Goal: Task Accomplishment & Management: Complete application form

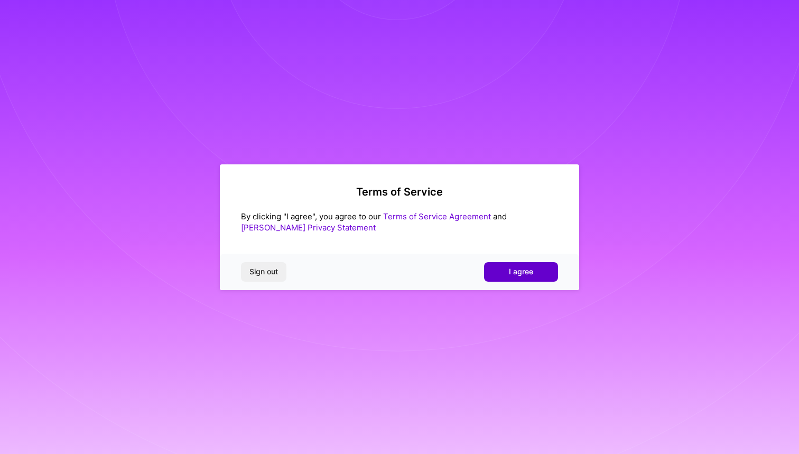
click at [513, 269] on span "I agree" at bounding box center [521, 271] width 24 height 11
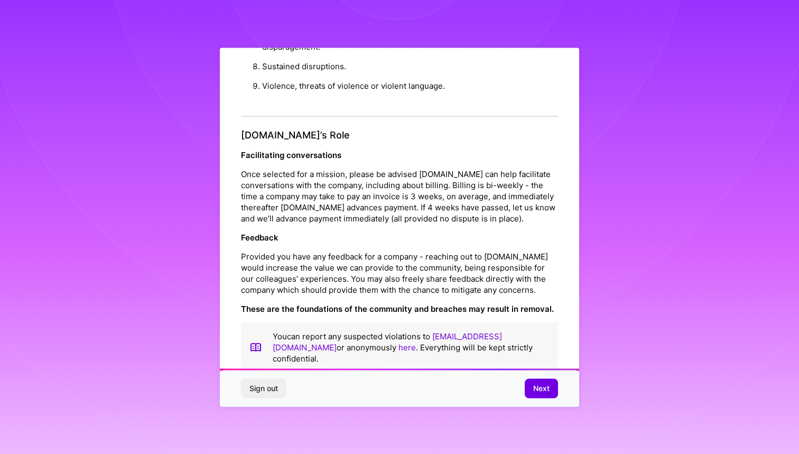
scroll to position [1094, 0]
click at [544, 385] on span "Next" at bounding box center [541, 388] width 16 height 11
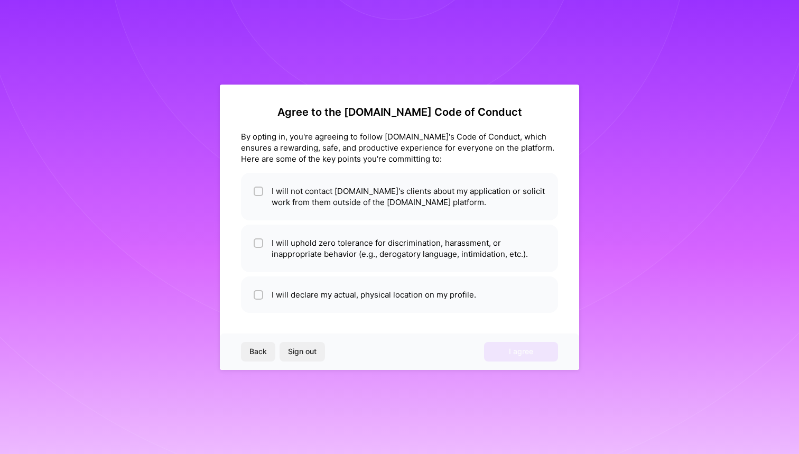
scroll to position [0, 0]
click at [385, 172] on div "Agree to the [DOMAIN_NAME] Code of Conduct By opting in, you're agreeing to fol…" at bounding box center [399, 227] width 359 height 285
click at [266, 192] on li "I will not contact [DOMAIN_NAME]'s clients about my application or solicit work…" at bounding box center [399, 197] width 317 height 48
checkbox input "true"
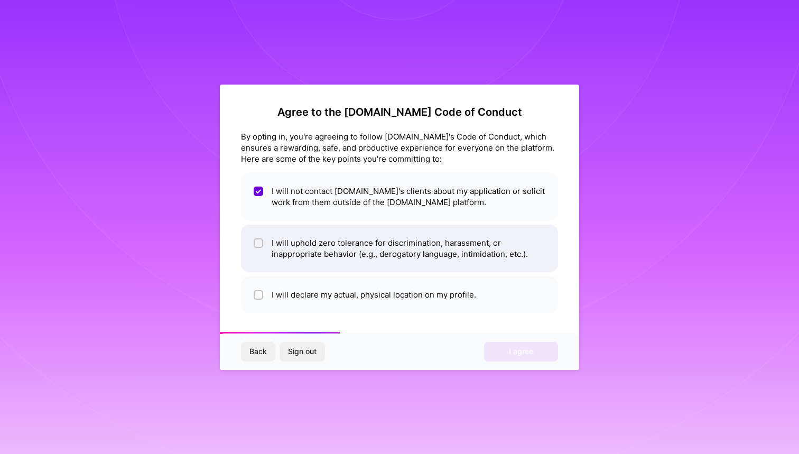
click at [260, 246] on input "checkbox" at bounding box center [259, 243] width 7 height 7
checkbox input "true"
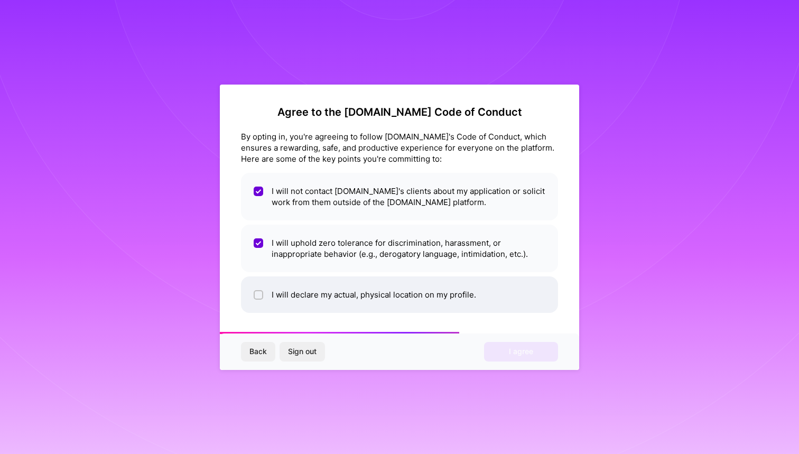
click at [259, 292] on input "checkbox" at bounding box center [259, 295] width 7 height 7
checkbox input "true"
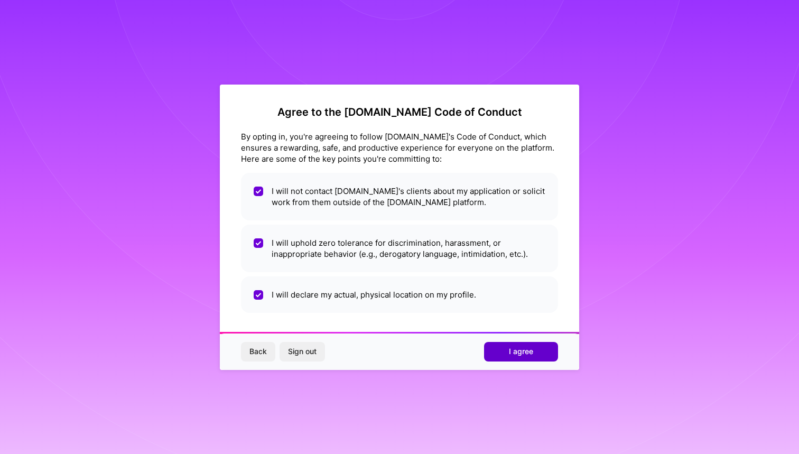
click at [508, 351] on button "I agree" at bounding box center [521, 351] width 74 height 19
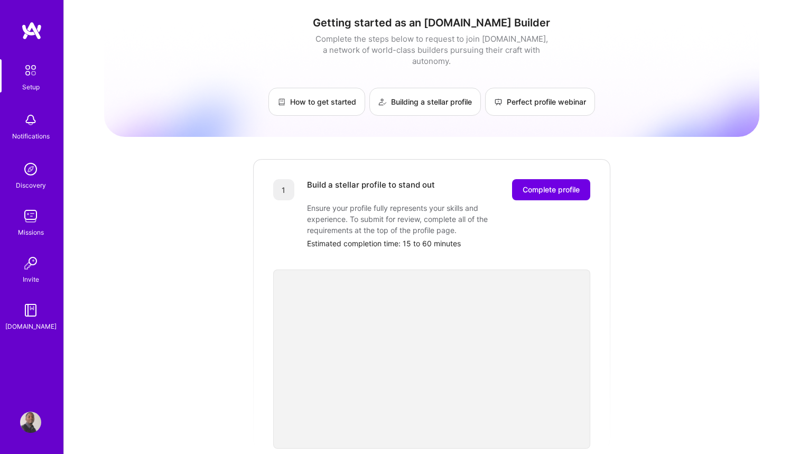
click at [27, 422] on img at bounding box center [30, 422] width 21 height 21
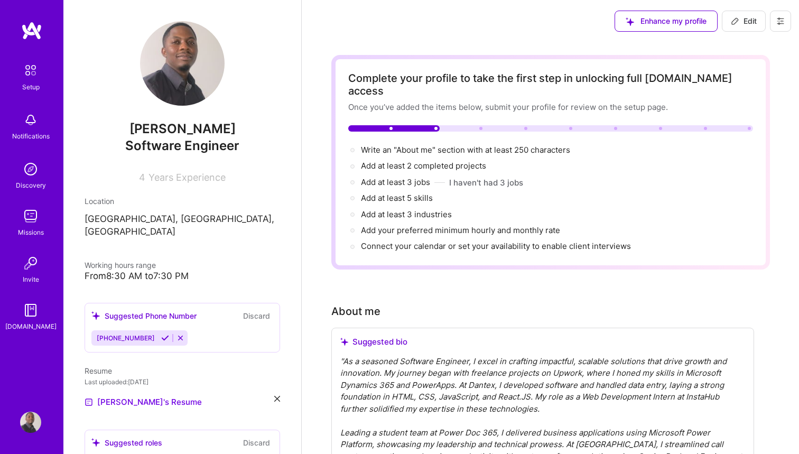
click at [177, 334] on icon at bounding box center [181, 338] width 8 height 8
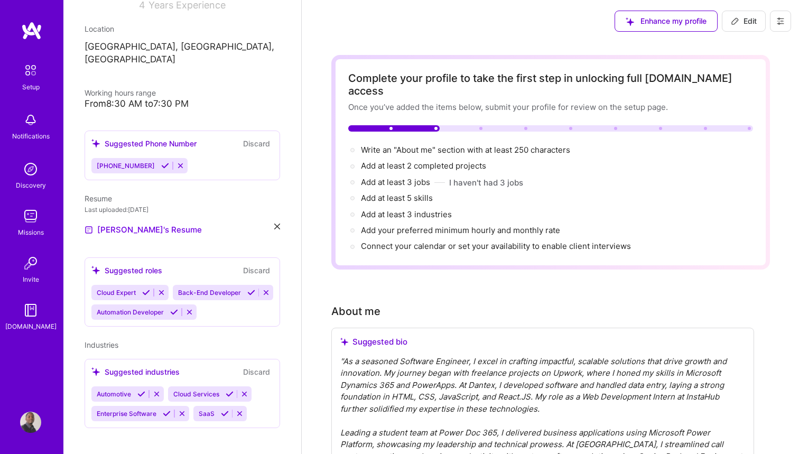
scroll to position [172, 0]
click at [249, 289] on icon at bounding box center [251, 293] width 8 height 8
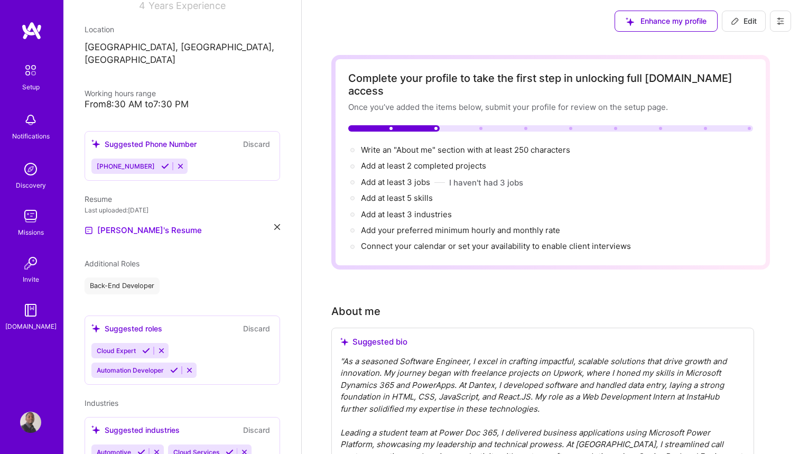
click at [205, 343] on div "Cloud Expert Automation Developer" at bounding box center [182, 360] width 182 height 35
click at [144, 347] on icon at bounding box center [146, 351] width 8 height 8
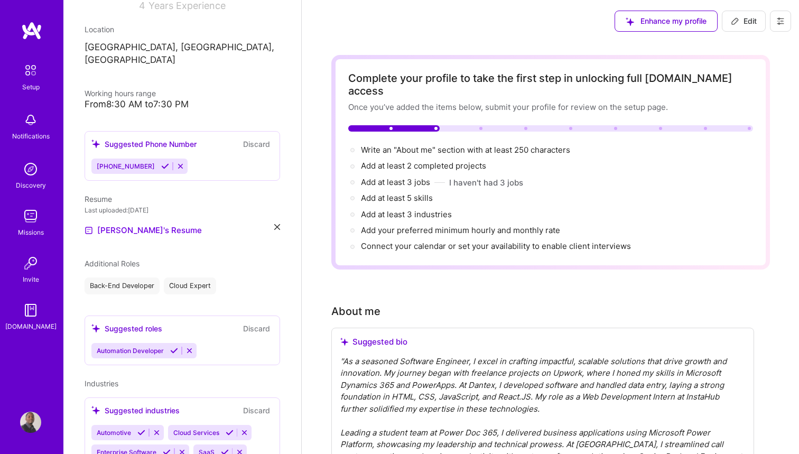
click at [173, 347] on icon at bounding box center [174, 351] width 8 height 8
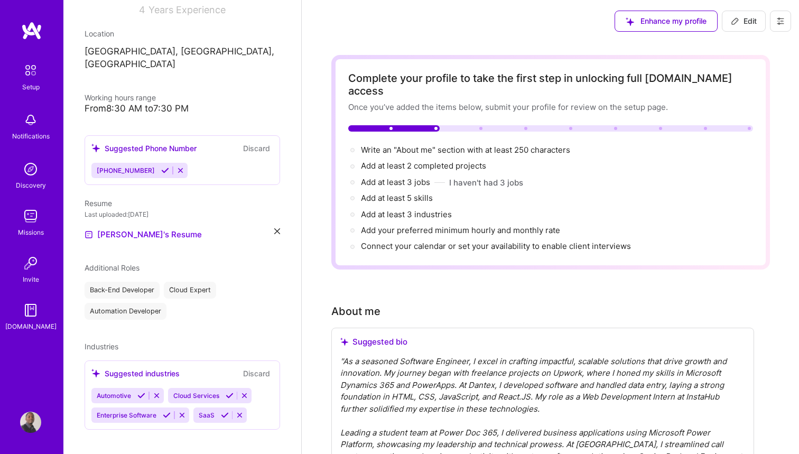
scroll to position [167, 0]
click at [141, 392] on icon at bounding box center [141, 396] width 8 height 8
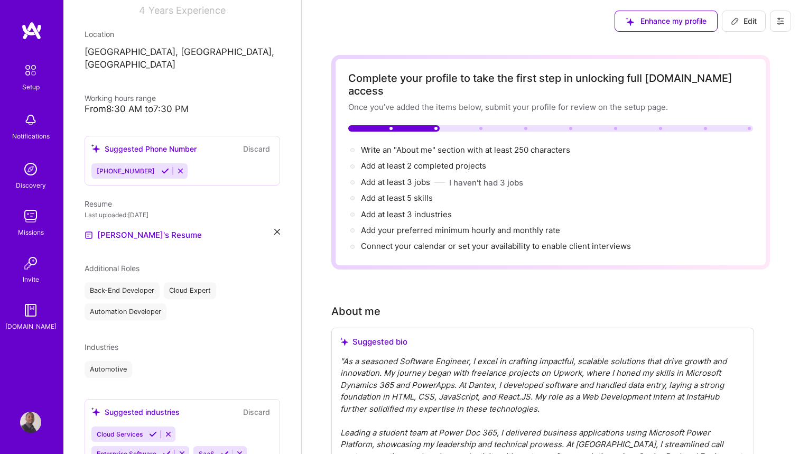
click at [150, 385] on div "[PERSON_NAME] Software Engineer 4 Years Experience Location [GEOGRAPHIC_DATA], …" at bounding box center [182, 227] width 238 height 454
click at [151, 430] on icon at bounding box center [153, 434] width 8 height 8
click at [223, 430] on icon at bounding box center [225, 434] width 8 height 8
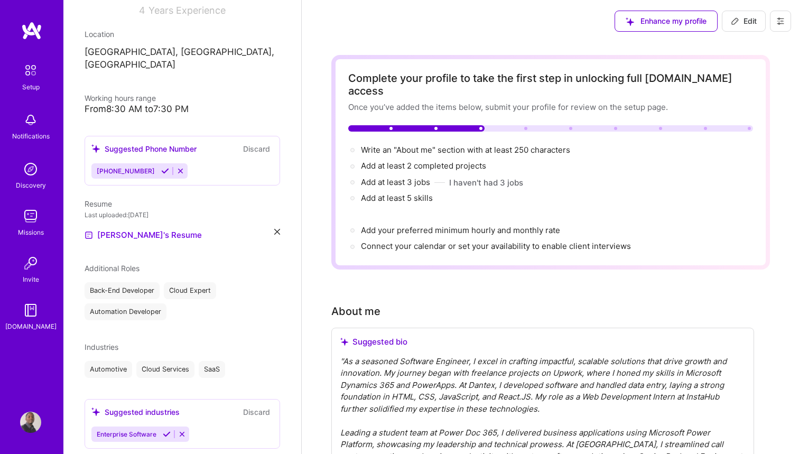
click at [166, 430] on icon at bounding box center [167, 434] width 8 height 8
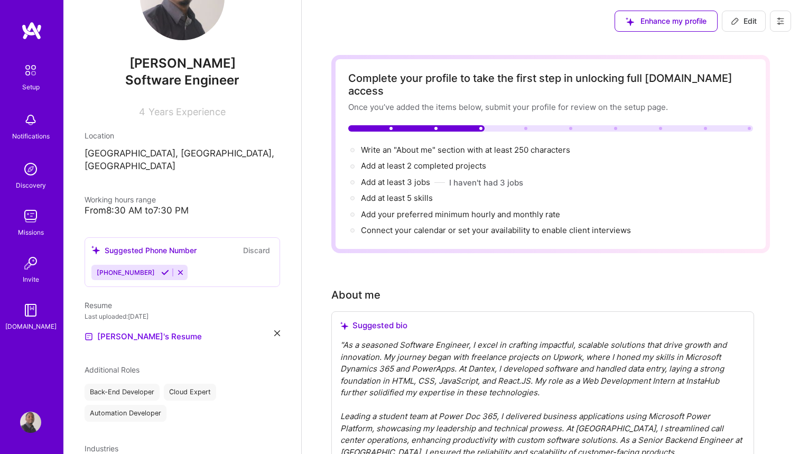
scroll to position [63, 0]
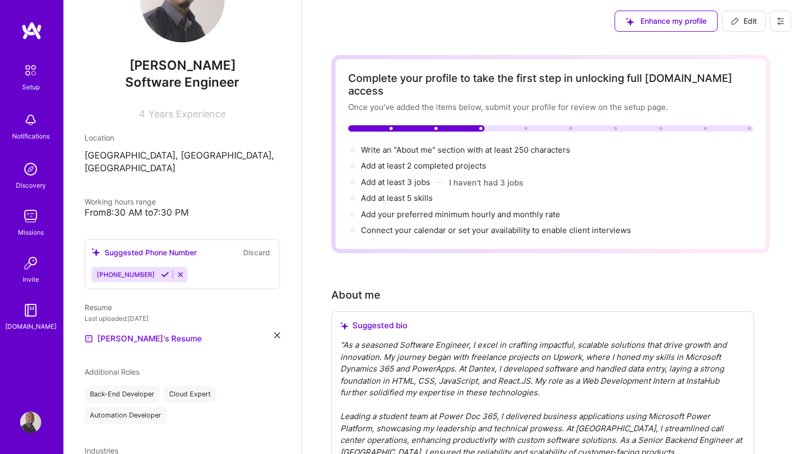
click at [177, 271] on icon at bounding box center [181, 275] width 8 height 8
click at [246, 246] on button "Discard" at bounding box center [256, 252] width 33 height 12
click at [249, 246] on button "Discard" at bounding box center [256, 252] width 33 height 12
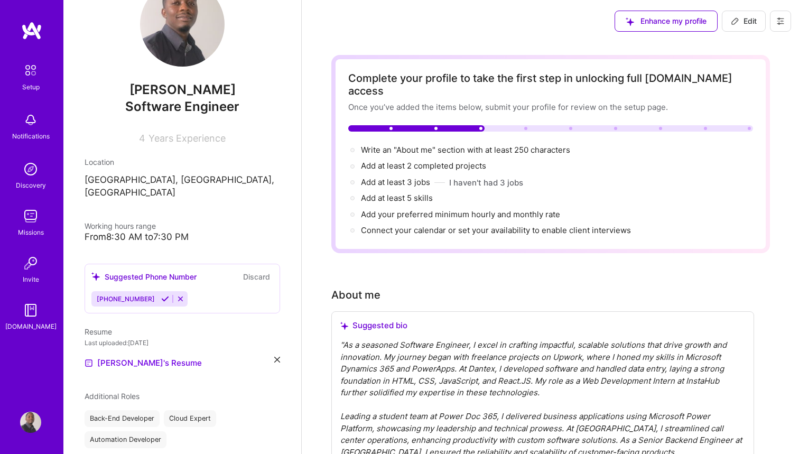
click at [147, 232] on div "From 8:30 AM to 7:30 PM" at bounding box center [183, 237] width 196 height 11
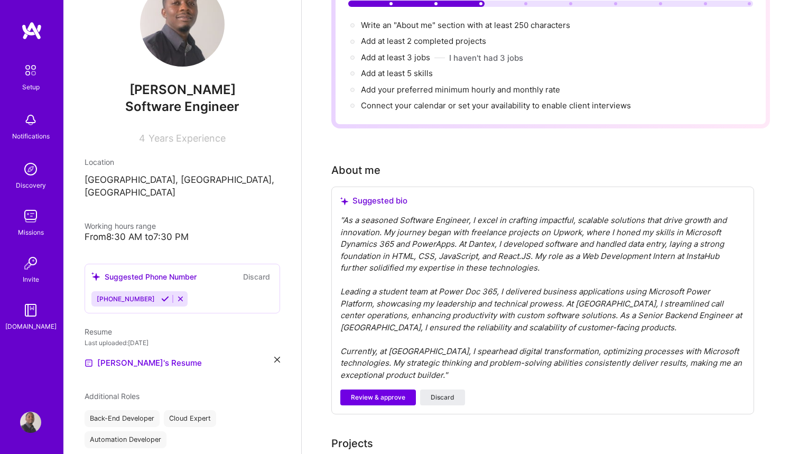
scroll to position [158, 0]
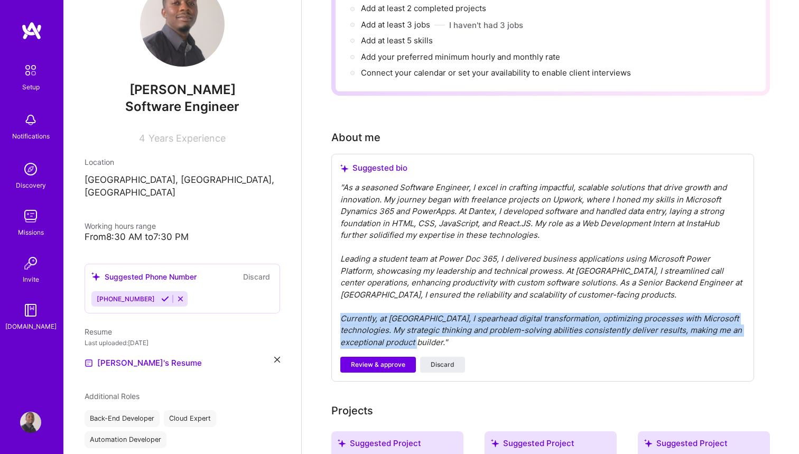
drag, startPoint x: 445, startPoint y: 328, endPoint x: 340, endPoint y: 304, distance: 107.4
click at [340, 304] on div "" As a seasoned Software Engineer, I excel in crafting impactful, scalable solu…" at bounding box center [542, 265] width 405 height 166
click at [374, 360] on span "Review & approve" at bounding box center [378, 365] width 54 height 10
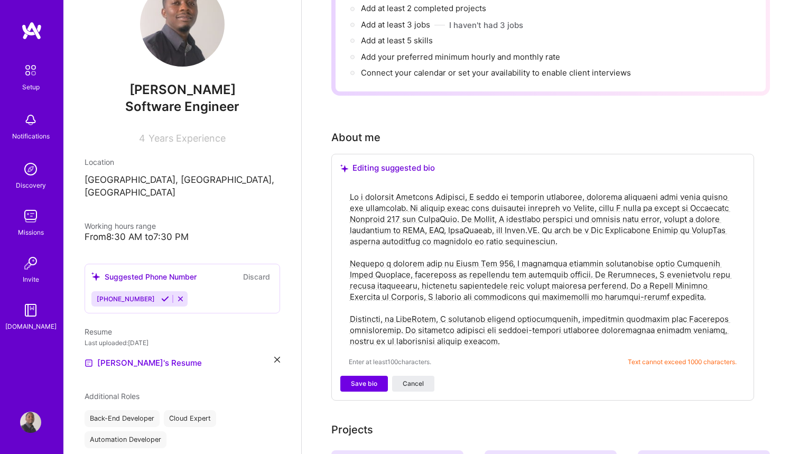
drag, startPoint x: 486, startPoint y: 331, endPoint x: 340, endPoint y: 301, distance: 149.0
click at [340, 301] on div "Enter at least 100 characters. Text cannot exceed 1000 characters." at bounding box center [542, 279] width 405 height 194
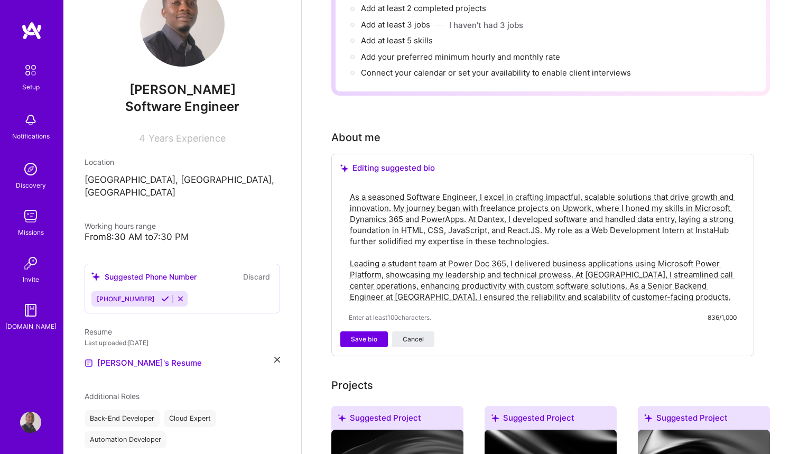
drag, startPoint x: 659, startPoint y: 283, endPoint x: 469, endPoint y: 208, distance: 204.1
click at [469, 208] on textarea "As a seasoned Software Engineer, I excel in crafting impactful, scalable soluti…" at bounding box center [543, 246] width 388 height 113
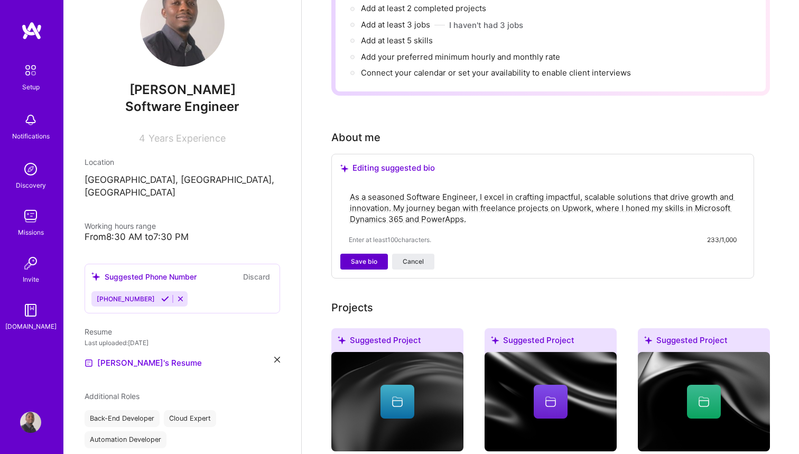
type textarea "As a seasoned Software Engineer, I excel in crafting impactful, scalable soluti…"
click at [367, 257] on span "Save bio" at bounding box center [364, 262] width 26 height 10
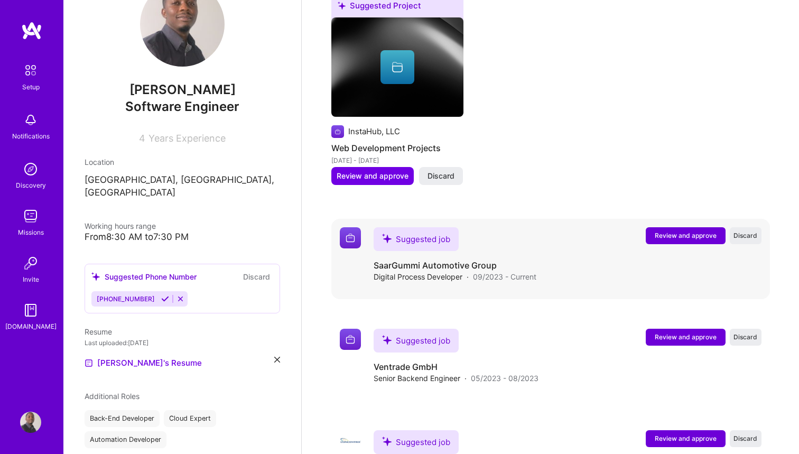
scroll to position [860, 0]
click at [686, 231] on span "Review and approve" at bounding box center [686, 235] width 62 height 9
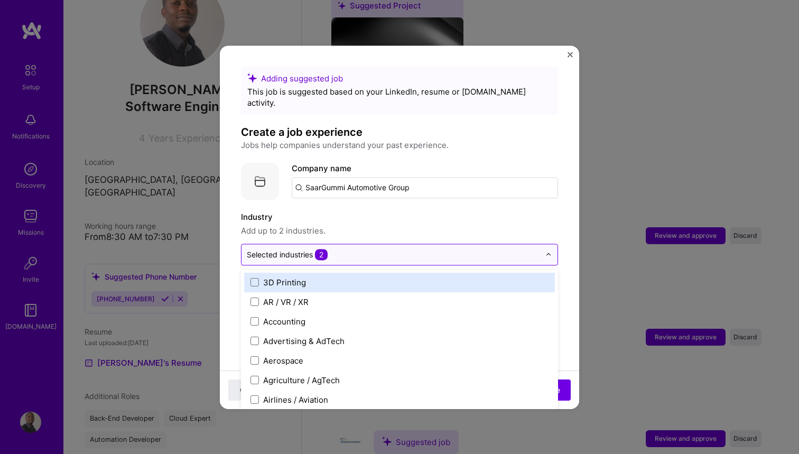
click at [379, 249] on input "text" at bounding box center [393, 254] width 293 height 11
click at [394, 225] on span "Add up to 2 industries." at bounding box center [399, 231] width 317 height 13
click at [383, 249] on input "text" at bounding box center [393, 254] width 293 height 11
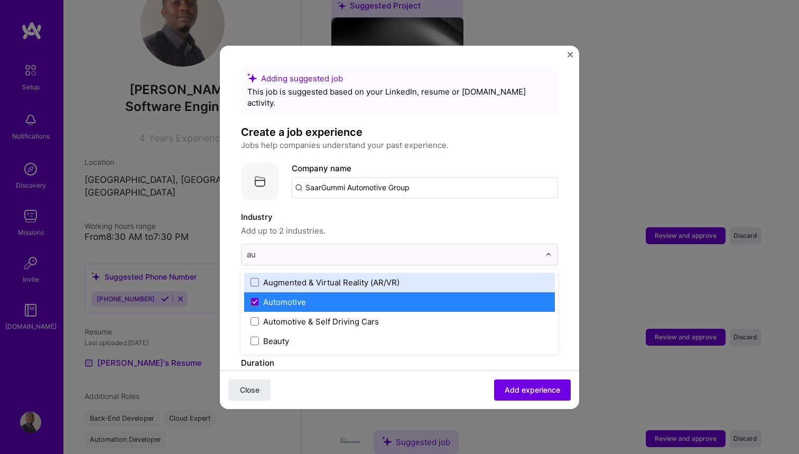
type input "au"
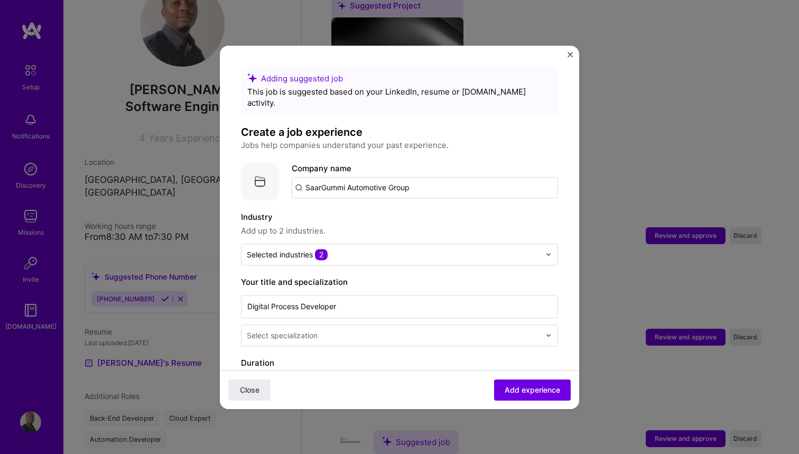
click at [452, 212] on label "Industry" at bounding box center [399, 217] width 317 height 13
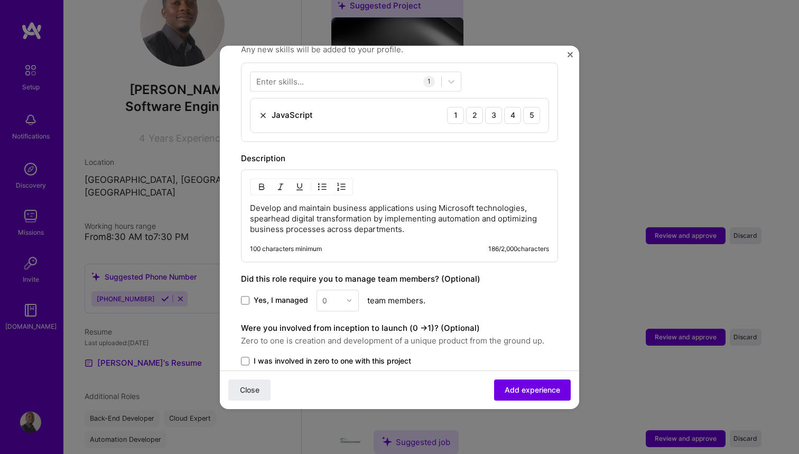
scroll to position [396, 0]
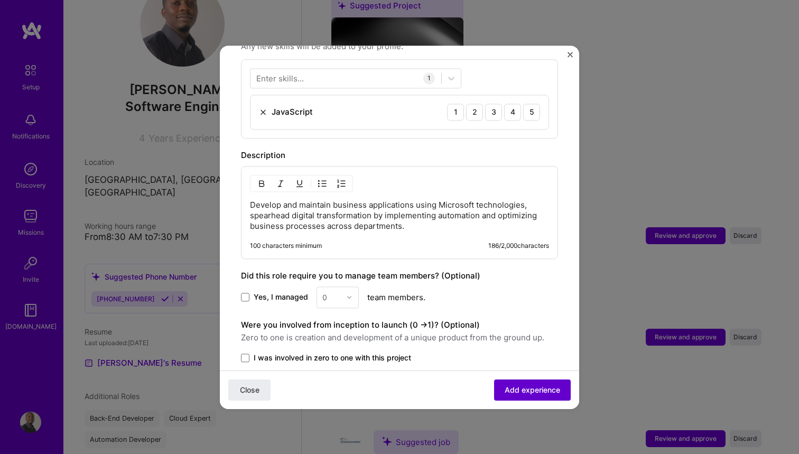
click at [535, 386] on span "Add experience" at bounding box center [532, 389] width 55 height 11
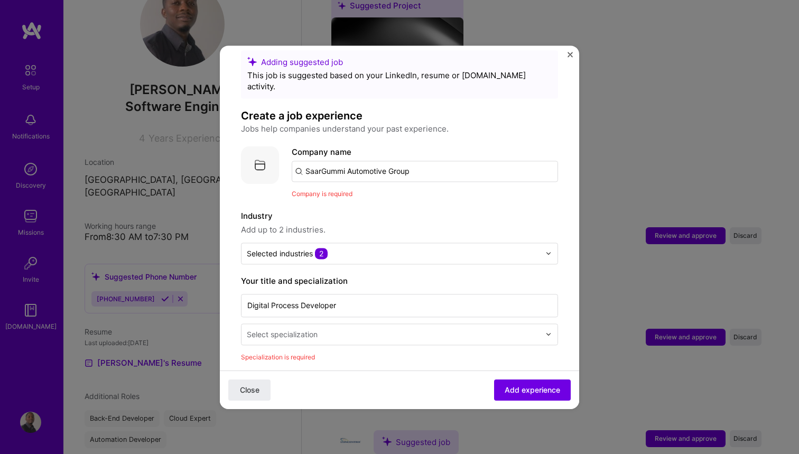
scroll to position [12, 0]
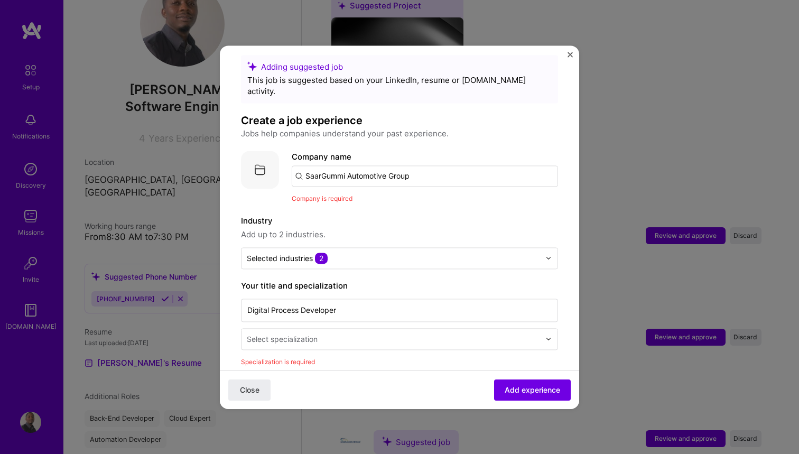
click at [360, 172] on input "SaarGummi Automotive Group" at bounding box center [425, 175] width 266 height 21
click at [375, 172] on input "SaarGummi Automotive Group" at bounding box center [425, 175] width 266 height 21
click at [377, 165] on input "SaarGummi Automotive Group" at bounding box center [425, 175] width 266 height 21
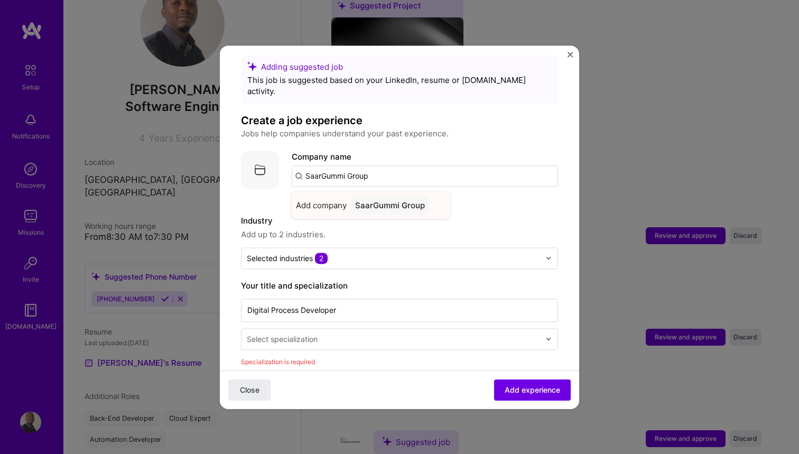
type input "SaarGummi Group"
click at [401, 200] on div "SaarGummi Group" at bounding box center [390, 205] width 78 height 18
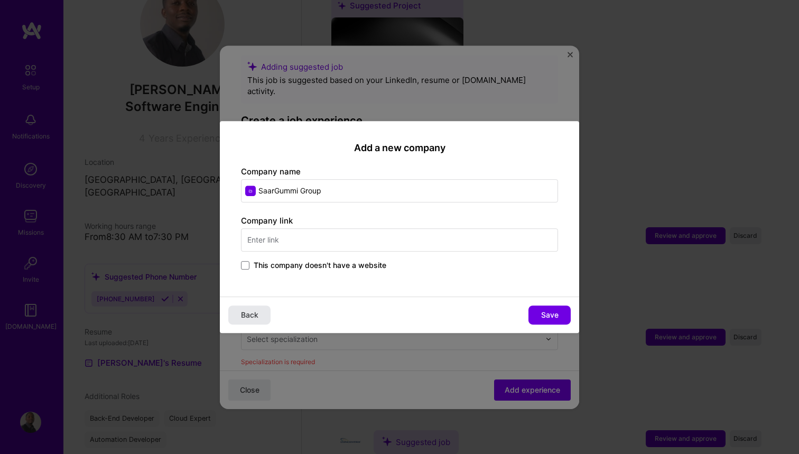
click at [243, 311] on span "Back" at bounding box center [249, 315] width 17 height 11
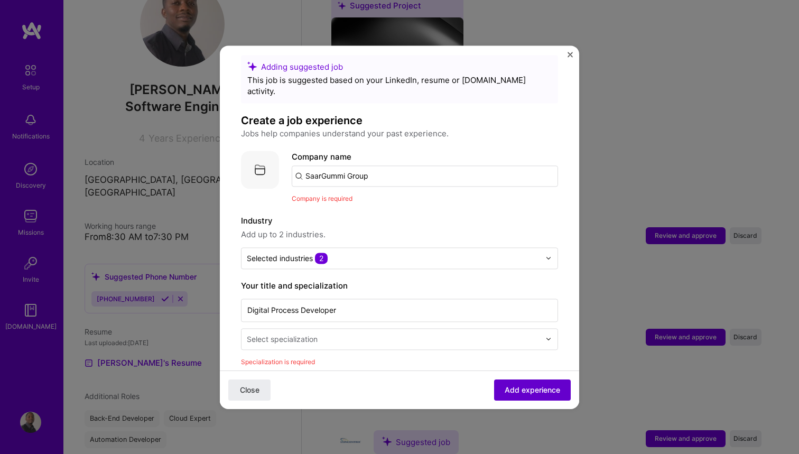
click at [545, 393] on span "Add experience" at bounding box center [532, 389] width 55 height 11
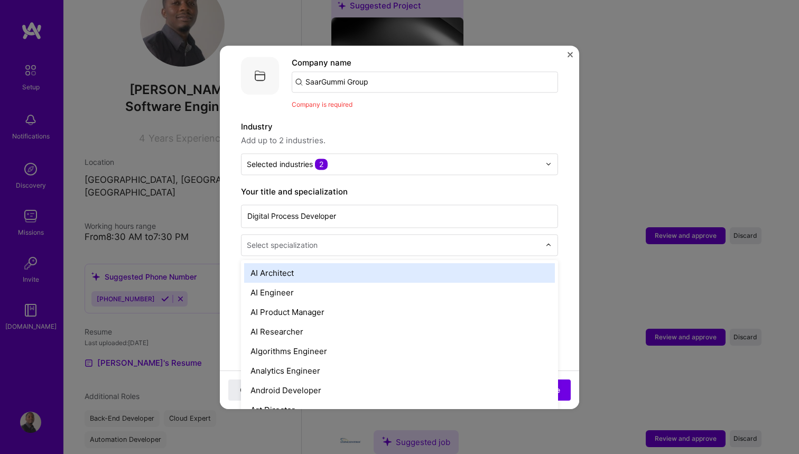
click at [337, 239] on input "text" at bounding box center [394, 244] width 295 height 11
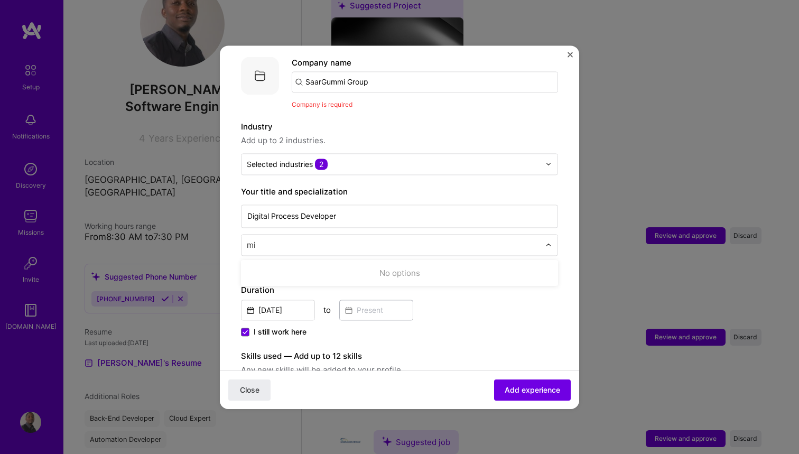
type input "m"
type input "p"
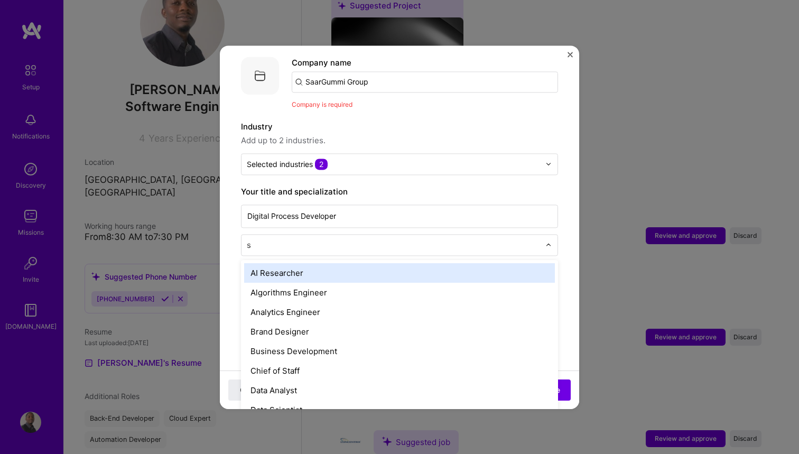
type input "so"
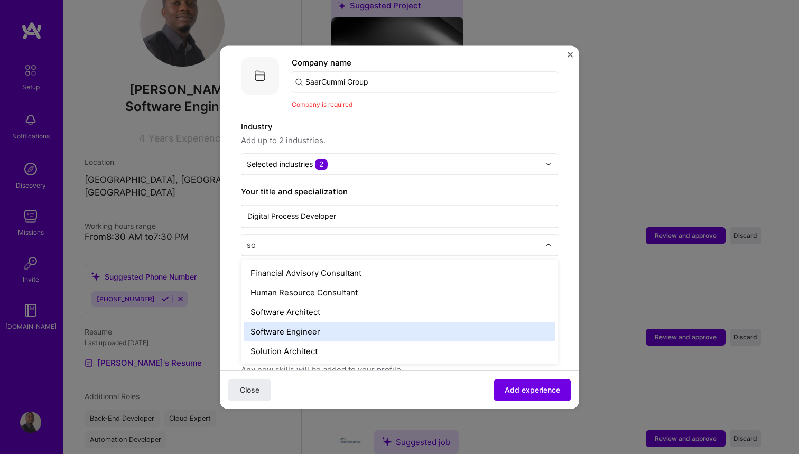
click at [292, 326] on div "Software Engineer" at bounding box center [399, 332] width 311 height 20
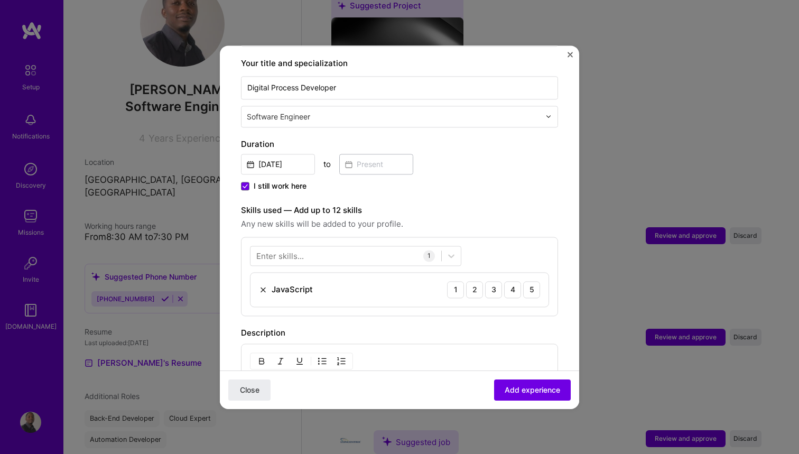
scroll to position [243, 0]
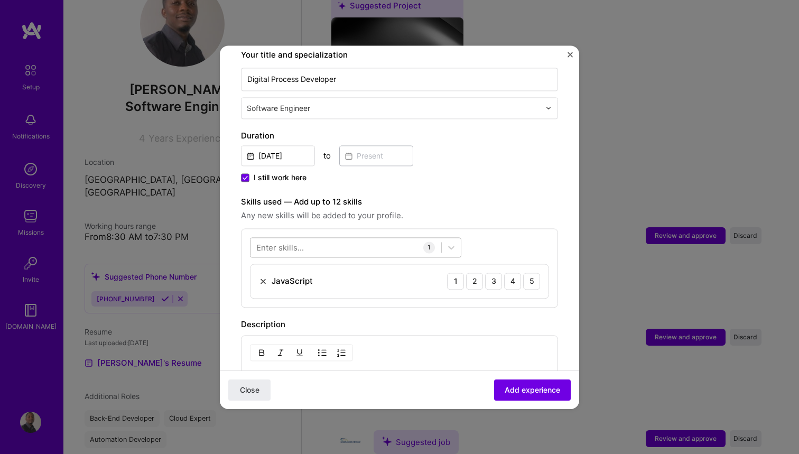
click at [384, 238] on div at bounding box center [346, 246] width 191 height 17
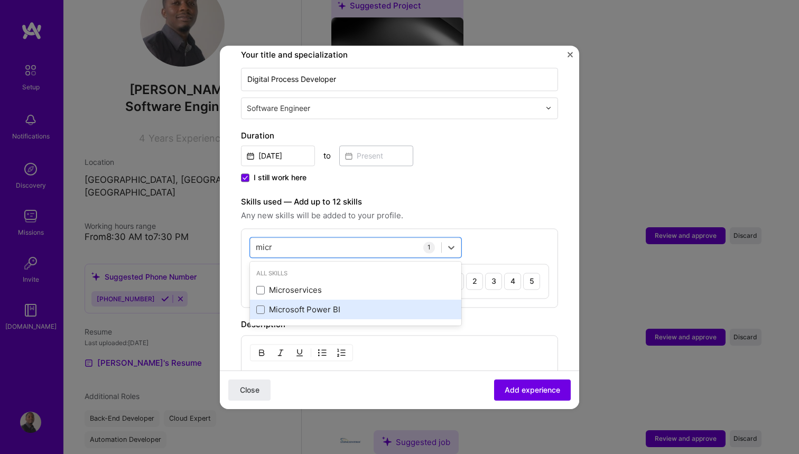
click at [325, 304] on div "Microsoft Power BI" at bounding box center [355, 309] width 199 height 11
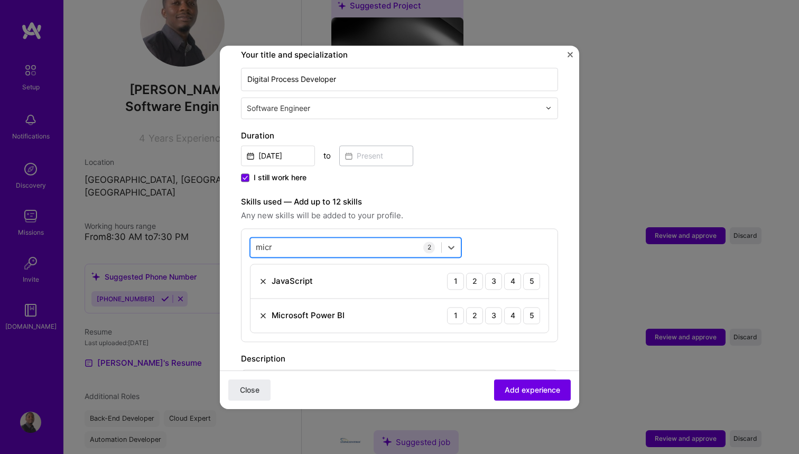
click at [294, 238] on div "micr micr" at bounding box center [346, 246] width 191 height 17
drag, startPoint x: 273, startPoint y: 235, endPoint x: 234, endPoint y: 235, distance: 39.1
click at [234, 235] on form "Adding suggested job This job is suggested based on your LinkedIn, resume or [D…" at bounding box center [399, 257] width 359 height 867
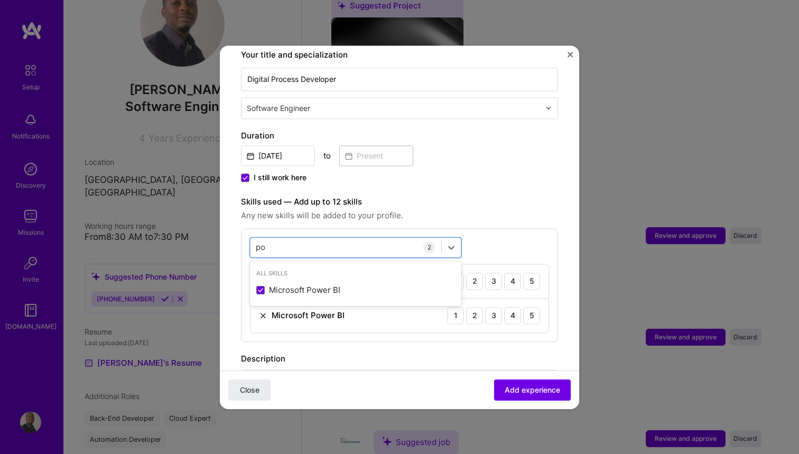
type input "p"
type input "j"
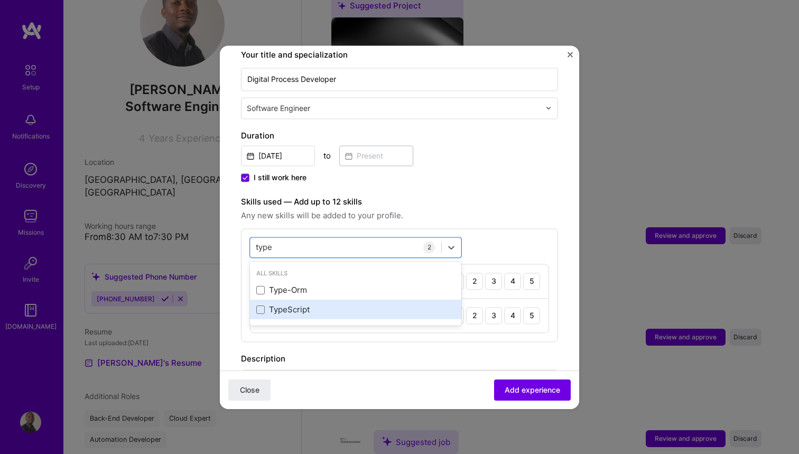
click at [279, 304] on div "TypeScript" at bounding box center [355, 309] width 199 height 11
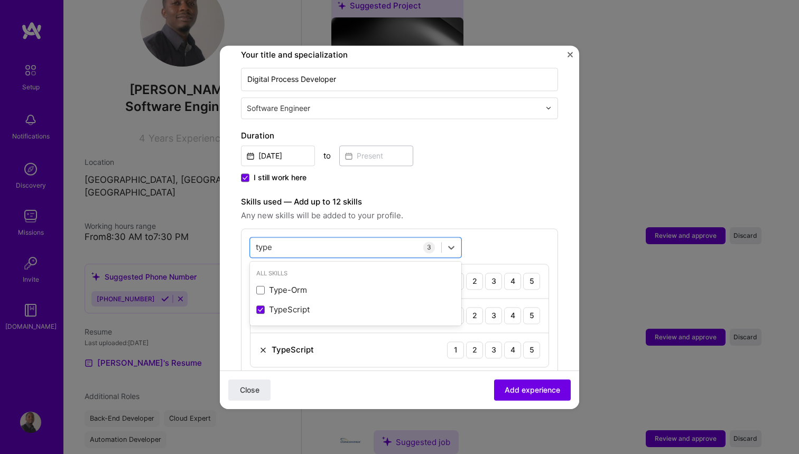
type input "type"
click at [464, 196] on label "Skills used — Add up to 12 skills" at bounding box center [399, 202] width 317 height 13
click at [531, 273] on div "5" at bounding box center [531, 281] width 17 height 17
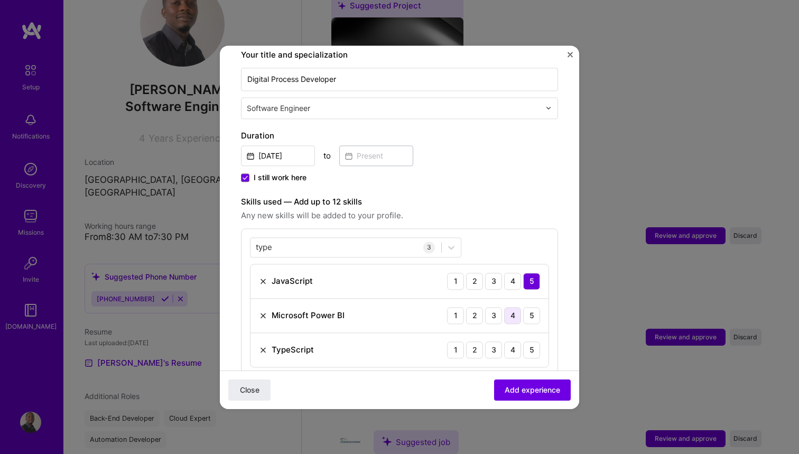
click at [514, 307] on div "4" at bounding box center [512, 315] width 17 height 17
click at [530, 341] on div "5" at bounding box center [531, 349] width 17 height 17
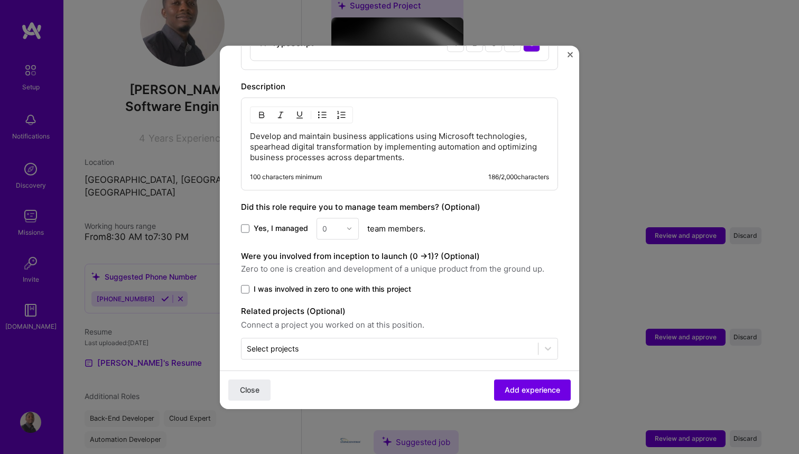
scroll to position [549, 0]
click at [245, 225] on span at bounding box center [245, 229] width 8 height 8
click at [0, 0] on input "Yes, I managed" at bounding box center [0, 0] width 0 height 0
click at [341, 221] on div "0" at bounding box center [331, 229] width 29 height 21
click at [338, 267] on div "2" at bounding box center [338, 277] width 36 height 20
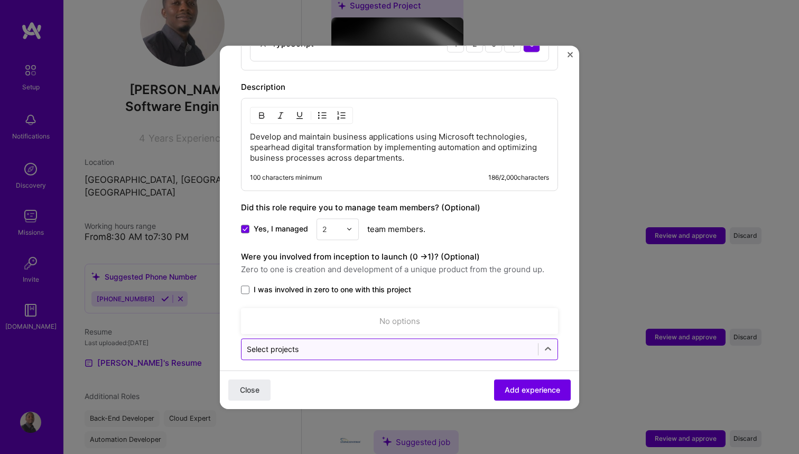
click at [307, 344] on input "text" at bounding box center [390, 349] width 286 height 11
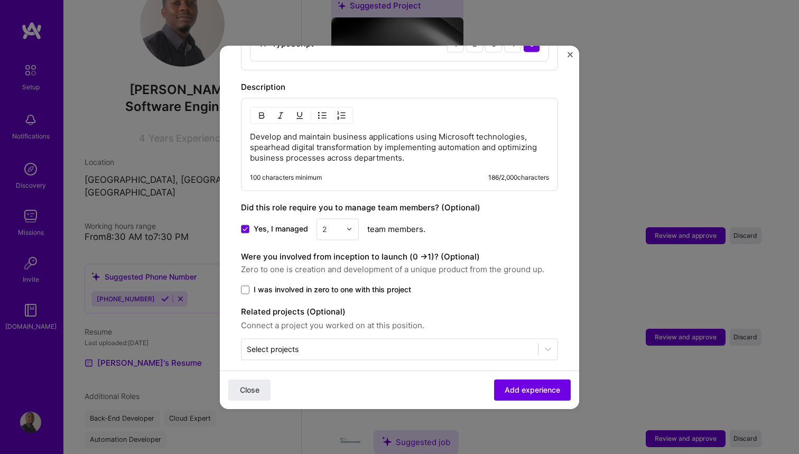
click at [440, 284] on label "I was involved in zero to one with this project" at bounding box center [399, 289] width 317 height 11
click at [0, 0] on input "I was involved in zero to one with this project" at bounding box center [0, 0] width 0 height 0
click at [329, 284] on span "I was involved in zero to one with this project" at bounding box center [333, 289] width 158 height 11
click at [0, 0] on input "I was involved in zero to one with this project" at bounding box center [0, 0] width 0 height 0
click at [300, 284] on span "I was involved in zero to one with this project" at bounding box center [333, 289] width 158 height 11
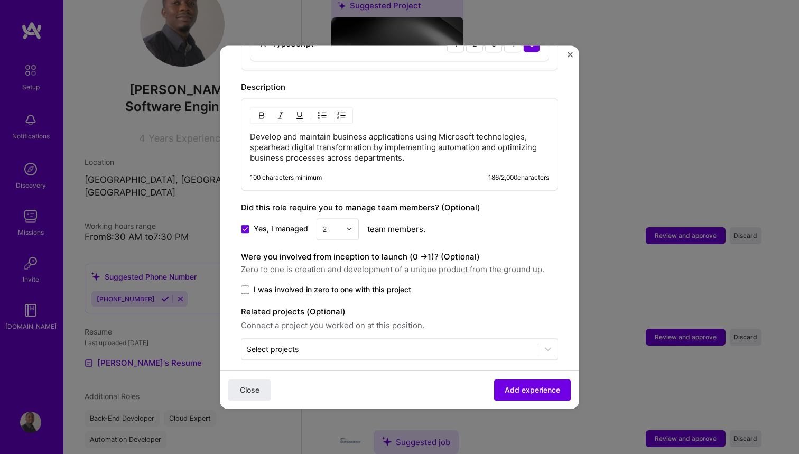
click at [0, 0] on input "I was involved in zero to one with this project" at bounding box center [0, 0] width 0 height 0
click at [552, 393] on span "Add experience" at bounding box center [532, 389] width 55 height 11
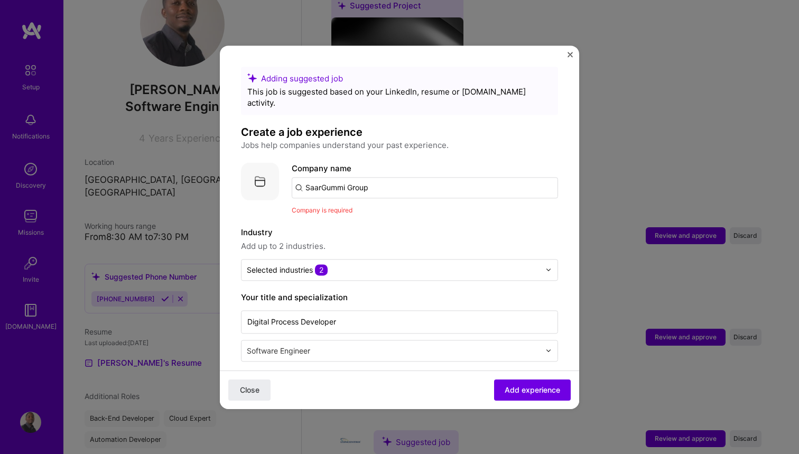
scroll to position [0, 0]
click at [363, 177] on input "SaarGummi Group" at bounding box center [425, 187] width 266 height 21
click at [384, 177] on input "SaarGummi Group" at bounding box center [425, 187] width 266 height 21
type input "SaarGummi Group"
click at [249, 390] on button "Close" at bounding box center [249, 389] width 42 height 21
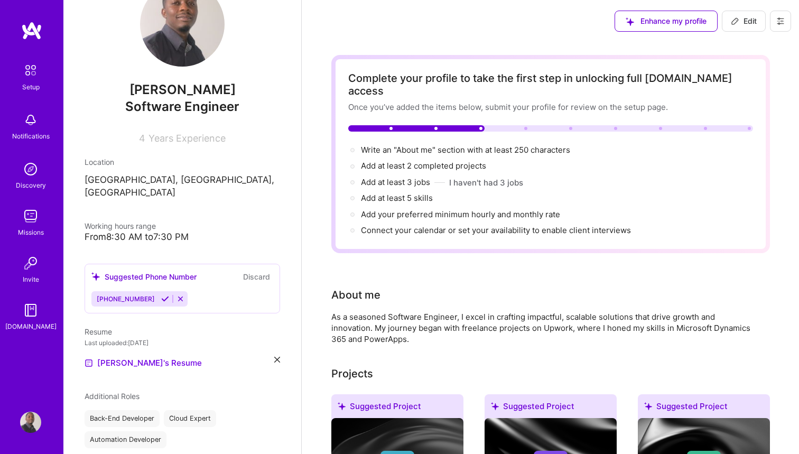
click at [36, 33] on img at bounding box center [31, 30] width 21 height 19
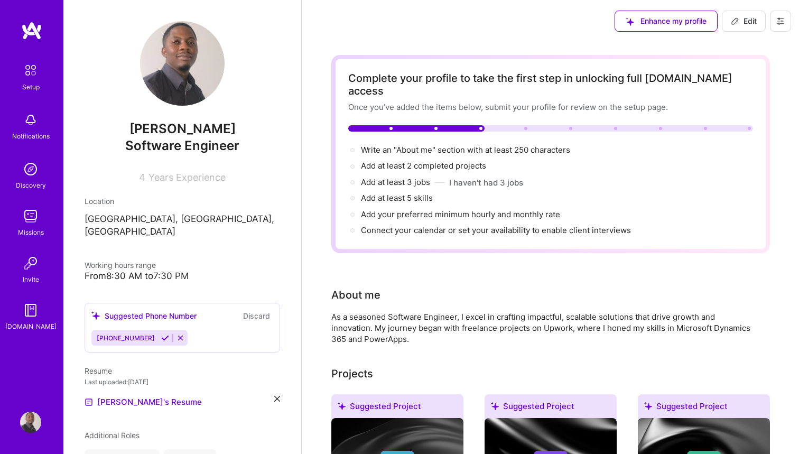
click at [26, 71] on img at bounding box center [31, 70] width 22 height 22
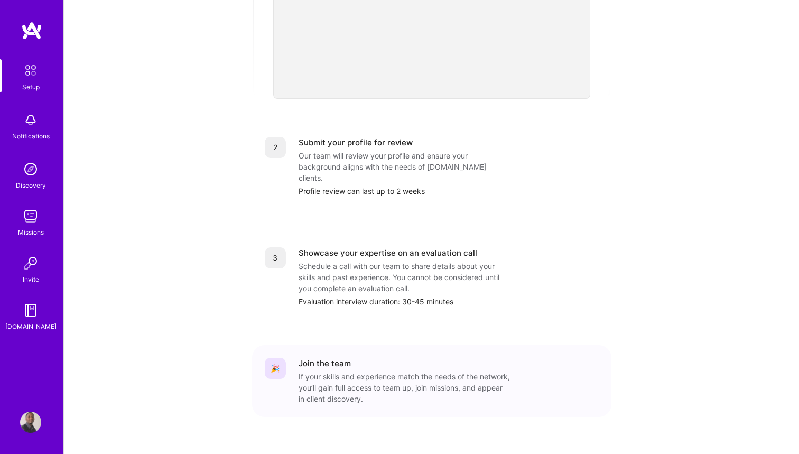
scroll to position [349, 0]
click at [48, 133] on div "Notifications" at bounding box center [31, 136] width 38 height 11
click at [27, 184] on div "Discovery" at bounding box center [31, 185] width 30 height 11
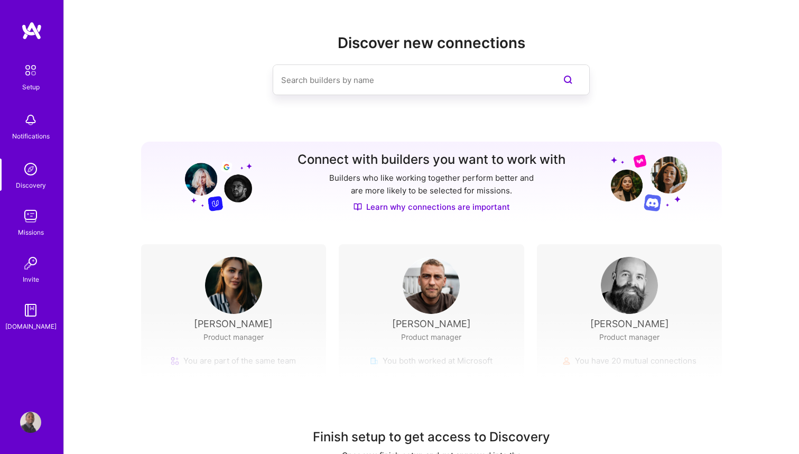
click at [33, 224] on img at bounding box center [30, 216] width 21 height 21
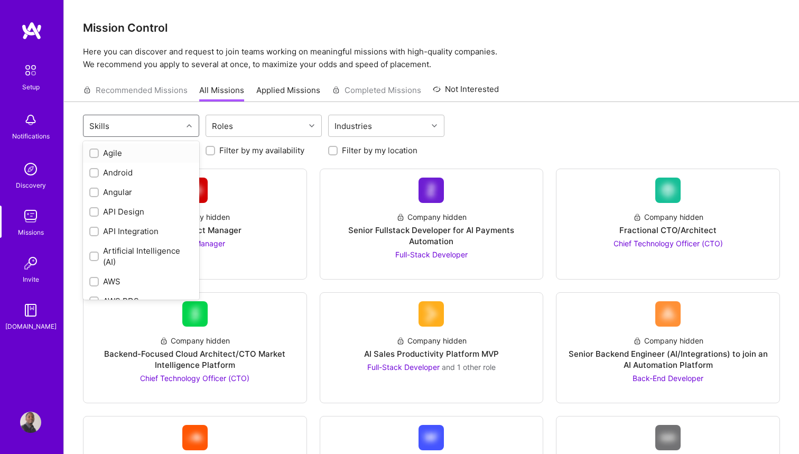
click at [161, 126] on div "Skills" at bounding box center [133, 125] width 99 height 21
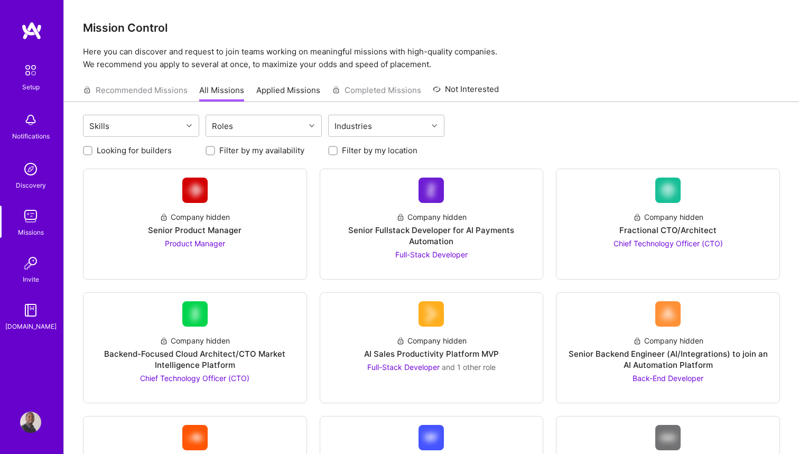
click at [476, 127] on div "Skills Roles Industries" at bounding box center [431, 127] width 697 height 25
click at [32, 314] on img at bounding box center [30, 310] width 21 height 21
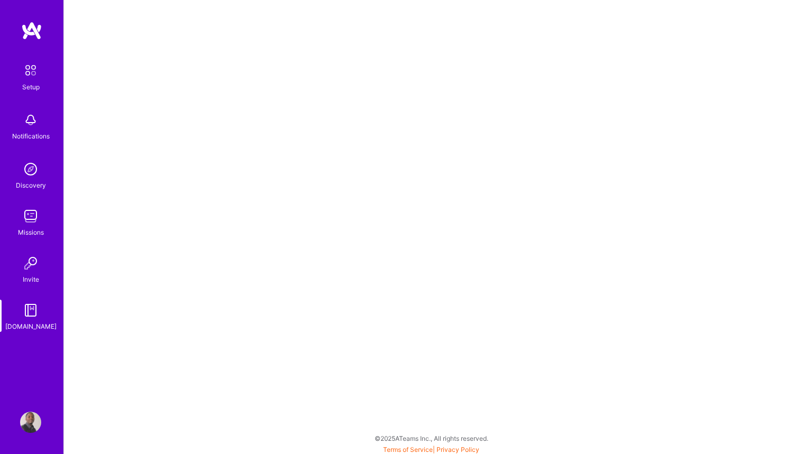
click at [33, 263] on img at bounding box center [30, 263] width 21 height 21
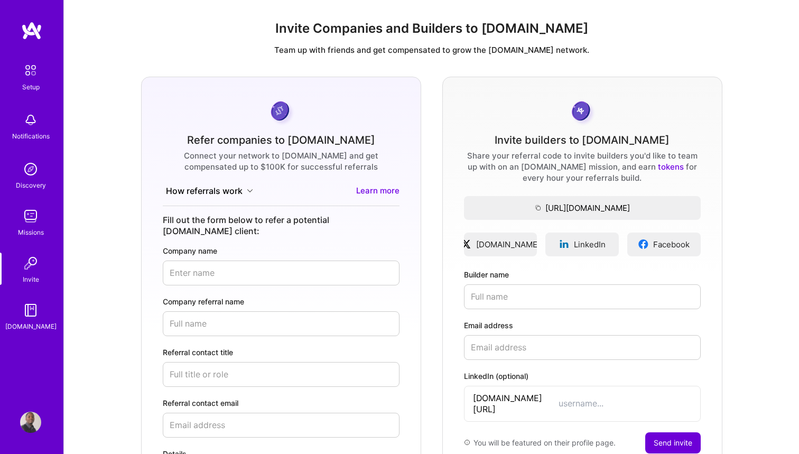
click at [29, 420] on img at bounding box center [30, 422] width 21 height 21
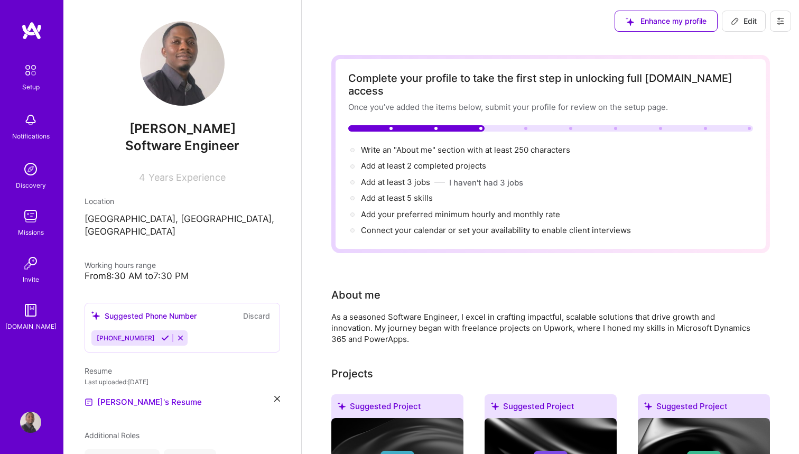
click at [31, 16] on div "Setup Notifications Discovery Missions Invite [DOMAIN_NAME] Profile" at bounding box center [31, 227] width 63 height 454
click at [36, 37] on img at bounding box center [31, 30] width 21 height 19
